Goal: Task Accomplishment & Management: Complete application form

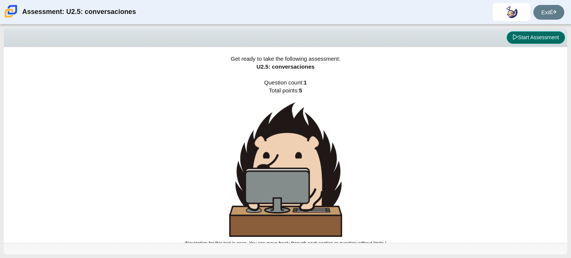
click at [527, 38] on button "Start Assessment" at bounding box center [536, 37] width 58 height 13
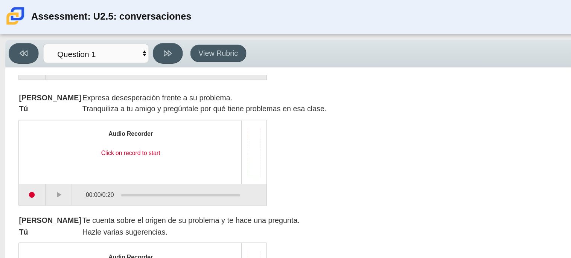
scroll to position [96, 0]
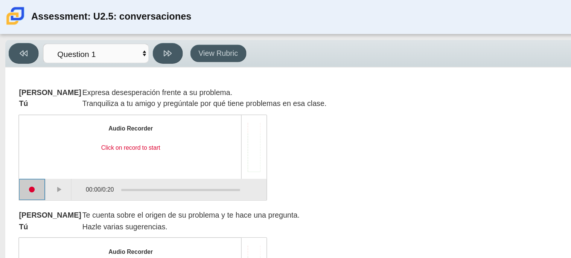
click at [22, 139] on button "Start recording" at bounding box center [23, 134] width 19 height 15
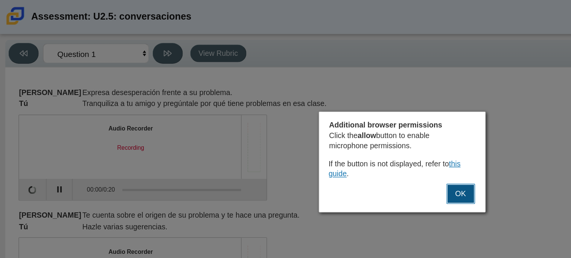
click at [324, 136] on button "OK" at bounding box center [327, 137] width 20 height 14
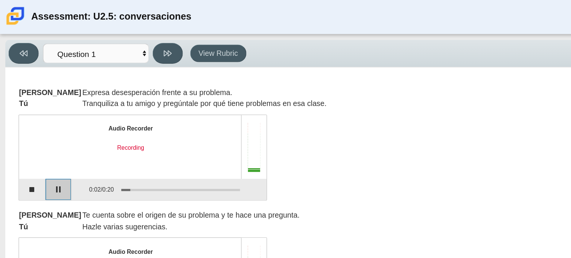
click at [40, 137] on button "Pause" at bounding box center [41, 134] width 19 height 15
click at [29, 136] on button "Stop recording" at bounding box center [23, 134] width 19 height 15
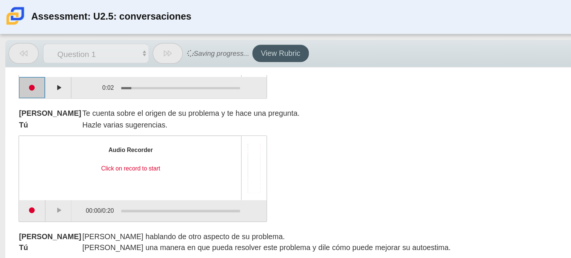
scroll to position [189, 0]
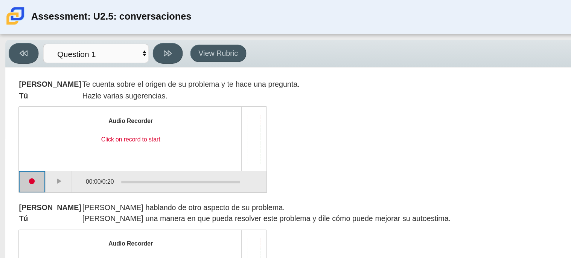
click at [23, 135] on button "Start recording" at bounding box center [23, 128] width 19 height 15
click at [23, 135] on button "Stop recording" at bounding box center [23, 128] width 19 height 15
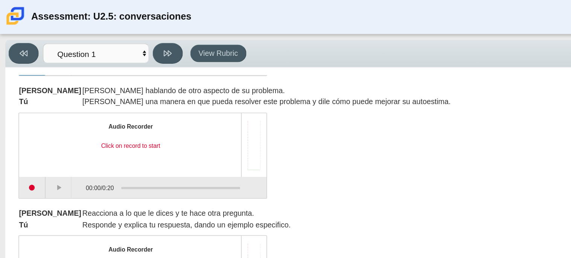
scroll to position [264, 0]
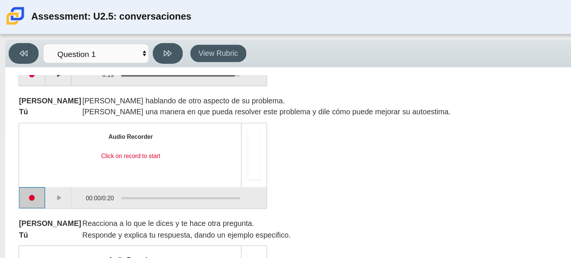
click at [29, 138] on button "Start recording" at bounding box center [23, 140] width 19 height 15
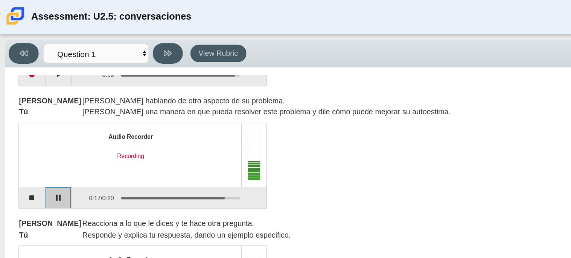
click at [37, 142] on button "Pause" at bounding box center [41, 140] width 19 height 15
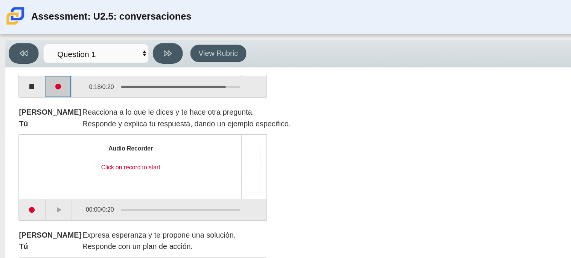
scroll to position [340, 0]
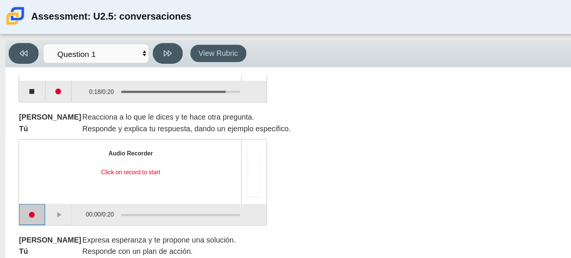
click at [26, 148] on button "Start recording" at bounding box center [23, 152] width 19 height 15
click at [28, 150] on button "Start recording" at bounding box center [23, 152] width 19 height 15
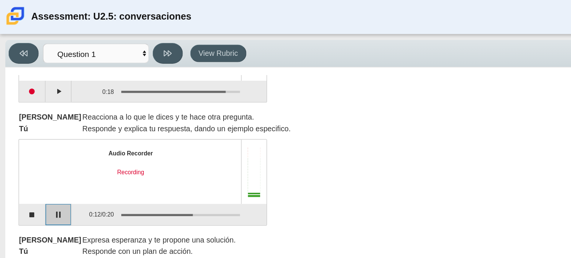
click at [41, 157] on button "Pause" at bounding box center [41, 152] width 19 height 15
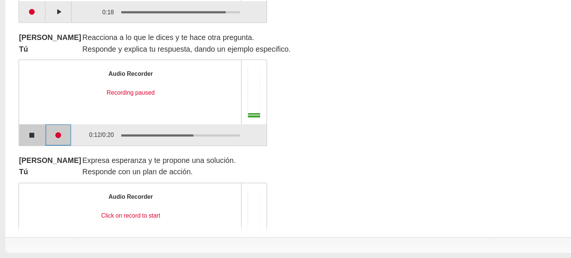
scroll to position [357, 0]
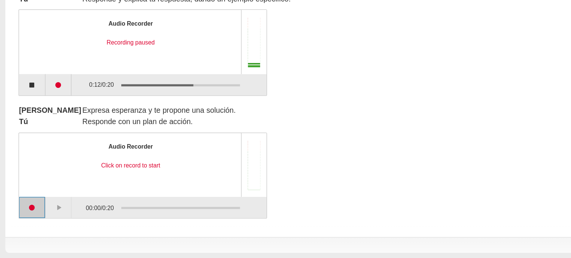
click at [25, 224] on button "Start recording" at bounding box center [23, 221] width 19 height 15
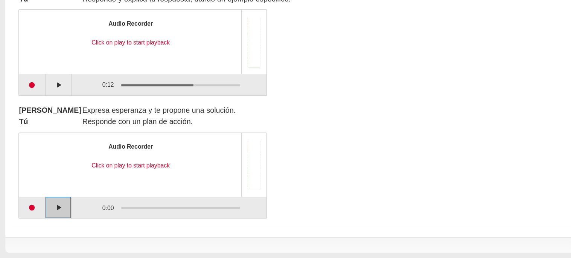
click at [35, 220] on button "Play" at bounding box center [41, 221] width 19 height 15
click at [24, 221] on button "Start recording" at bounding box center [23, 221] width 19 height 15
click at [38, 221] on button "Pause" at bounding box center [41, 221] width 19 height 15
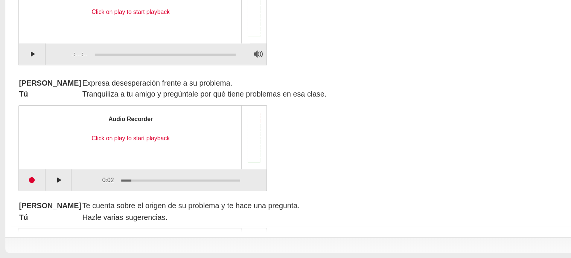
scroll to position [29, 0]
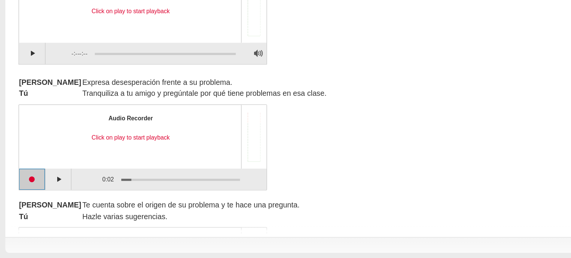
click at [24, 204] on button "Start recording" at bounding box center [23, 201] width 19 height 15
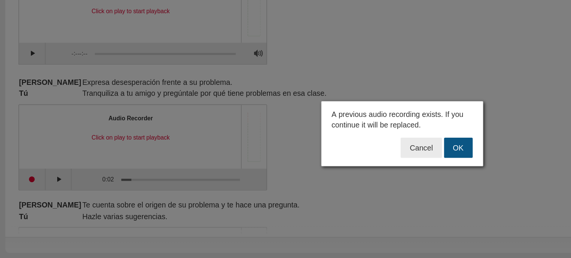
click at [334, 180] on button "OK" at bounding box center [326, 179] width 20 height 14
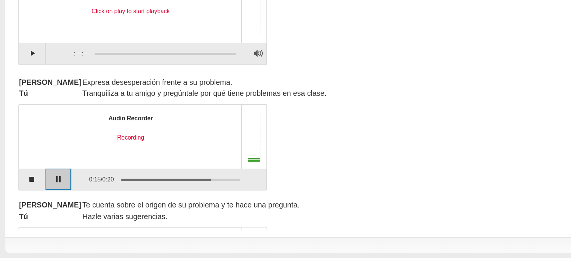
click at [44, 208] on button "Pause" at bounding box center [41, 201] width 19 height 15
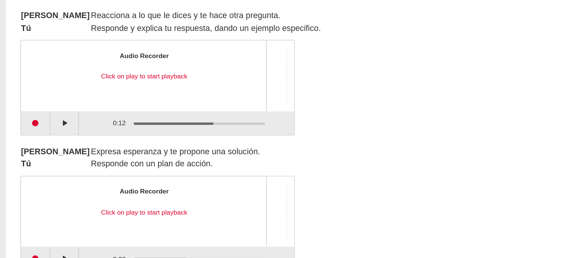
scroll to position [357, 0]
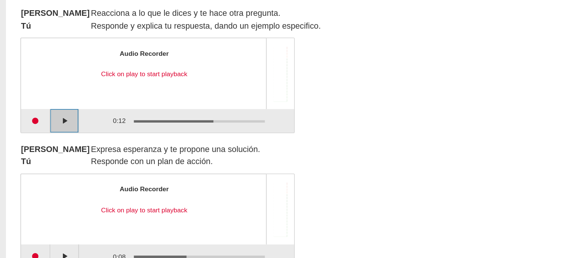
click at [44, 141] on button "Play" at bounding box center [41, 134] width 19 height 15
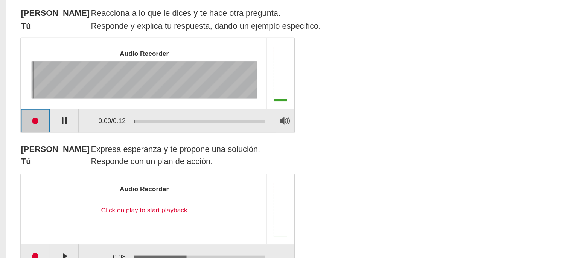
click at [28, 137] on button "Start recording" at bounding box center [23, 134] width 19 height 15
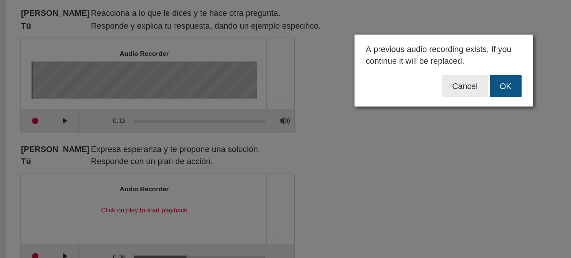
click at [318, 111] on button "OK" at bounding box center [326, 112] width 20 height 14
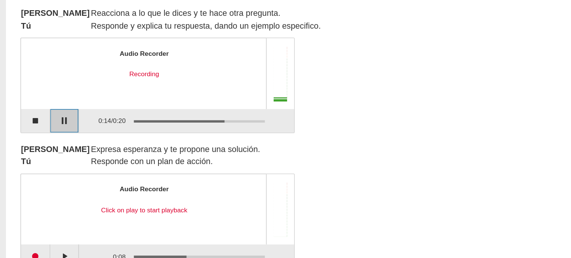
click at [49, 136] on button "Pause" at bounding box center [41, 134] width 19 height 15
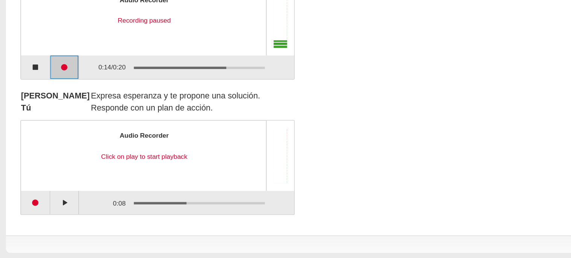
scroll to position [0, 0]
click at [24, 223] on button "Start recording" at bounding box center [23, 221] width 19 height 15
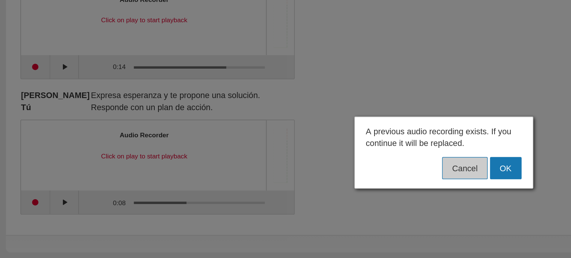
click at [300, 199] on button "Cancel" at bounding box center [299, 199] width 29 height 14
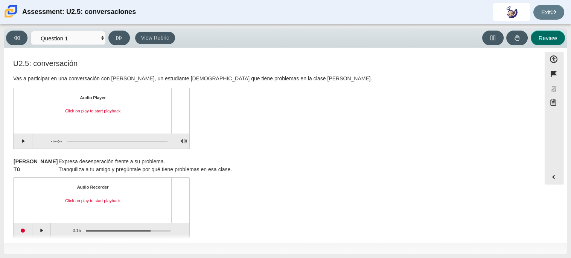
click at [554, 36] on button "Review" at bounding box center [548, 38] width 34 height 15
select select "review"
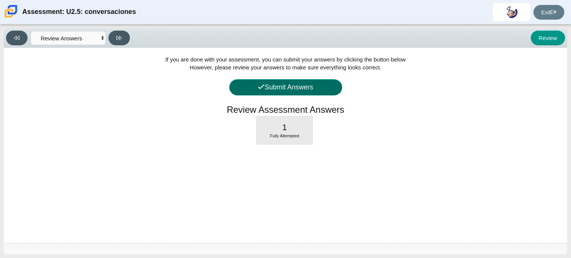
click at [324, 85] on button "Submit Answers" at bounding box center [285, 87] width 113 height 16
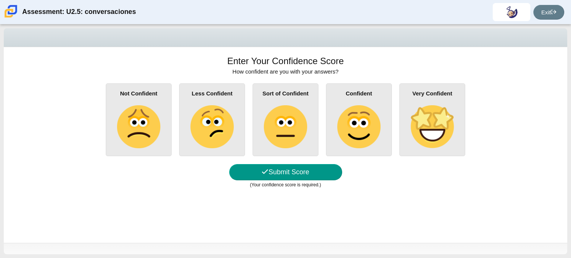
click at [114, 110] on div "Not Confident" at bounding box center [139, 119] width 66 height 73
click at [0, 0] on input "Not Confident" at bounding box center [0, 0] width 0 height 0
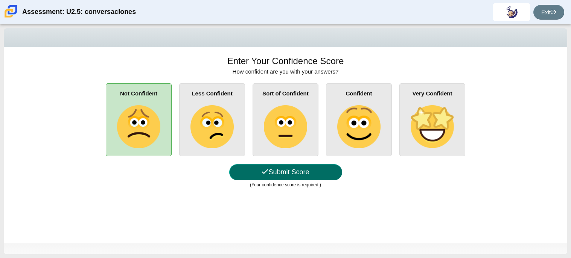
click at [284, 177] on button "Submit Score" at bounding box center [285, 172] width 113 height 16
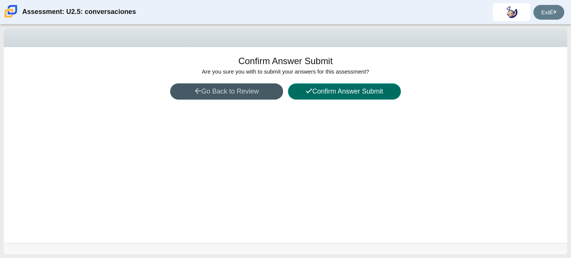
click at [344, 94] on button "Confirm Answer Submit" at bounding box center [344, 91] width 113 height 16
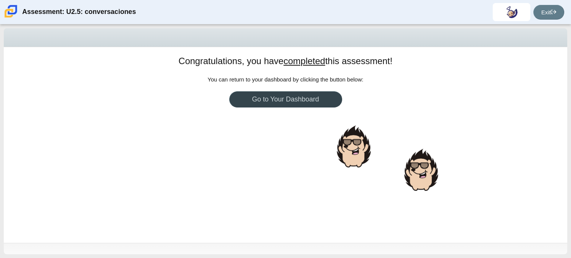
click at [325, 99] on link "Go to Your Dashboard" at bounding box center [285, 99] width 113 height 16
